Goal: Transaction & Acquisition: Purchase product/service

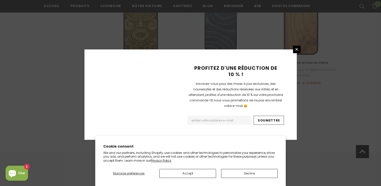
scroll to position [606, 0]
